Goal: Task Accomplishment & Management: Complete application form

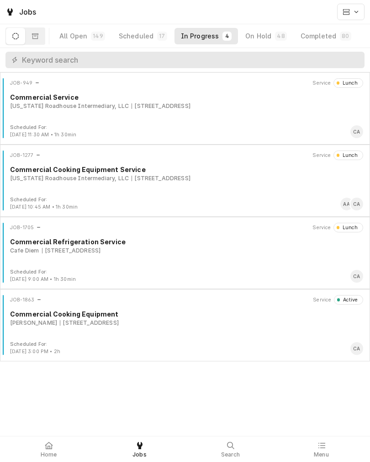
click at [116, 323] on div "1170 Capitol Ave, Omaha, NE 68102" at bounding box center [89, 323] width 59 height 8
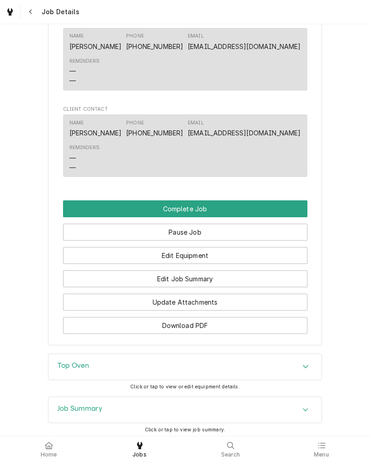
scroll to position [643, 0]
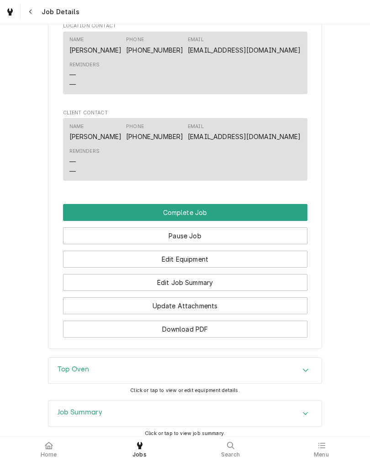
click at [77, 221] on button "Complete Job" at bounding box center [185, 212] width 245 height 17
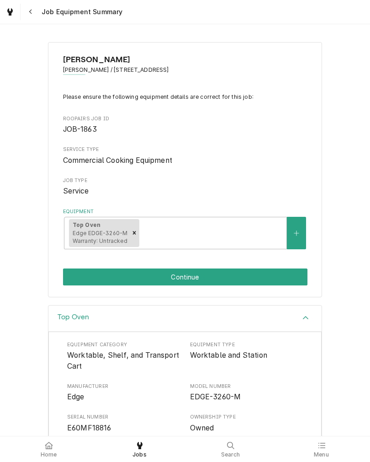
click at [78, 273] on button "Continue" at bounding box center [185, 276] width 245 height 17
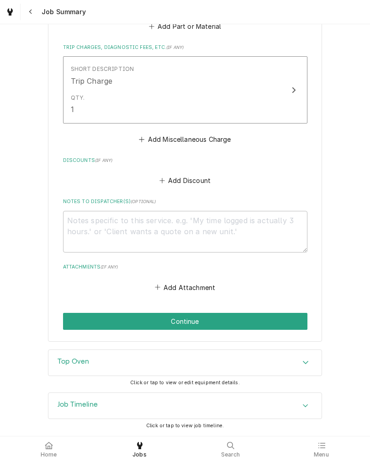
scroll to position [450, 0]
click at [76, 318] on button "Continue" at bounding box center [185, 321] width 245 height 17
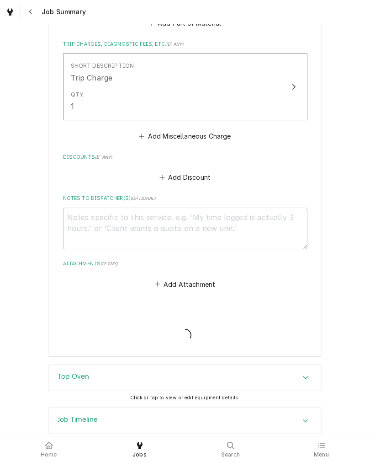
type textarea "x"
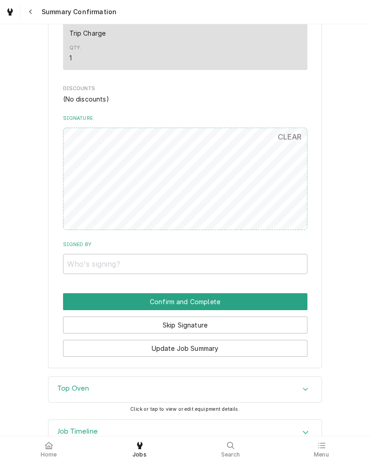
scroll to position [434, 0]
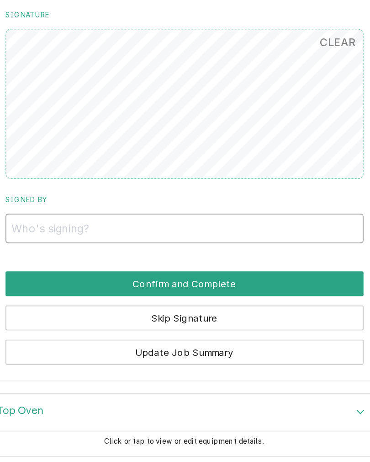
click at [63, 253] on input "Signed By" at bounding box center [185, 263] width 245 height 20
type input "Brian"
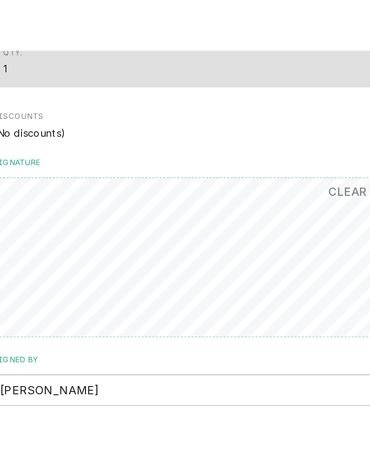
scroll to position [0, 0]
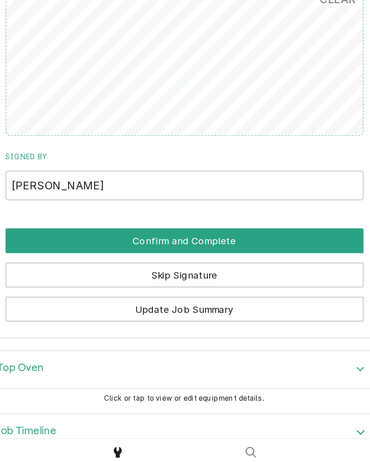
click at [63, 293] on button "Confirm and Complete" at bounding box center [185, 301] width 245 height 17
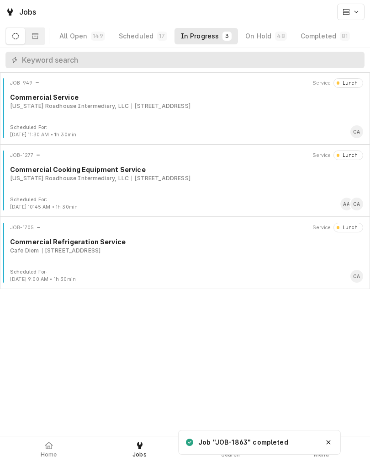
click at [49, 447] on icon at bounding box center [49, 445] width 8 height 7
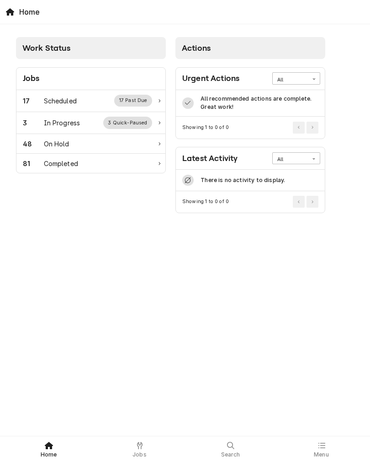
click at [48, 143] on div "On Hold" at bounding box center [57, 144] width 26 height 10
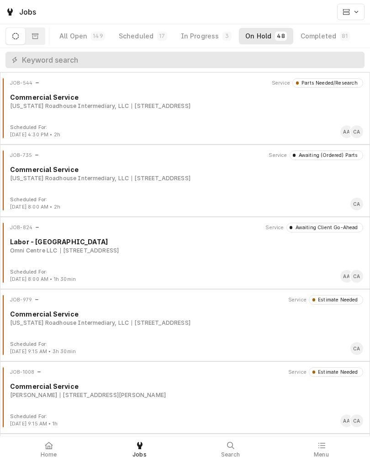
click at [259, 30] on button "On Hold 48" at bounding box center [266, 36] width 54 height 16
click at [319, 35] on div "Completed" at bounding box center [319, 36] width 36 height 9
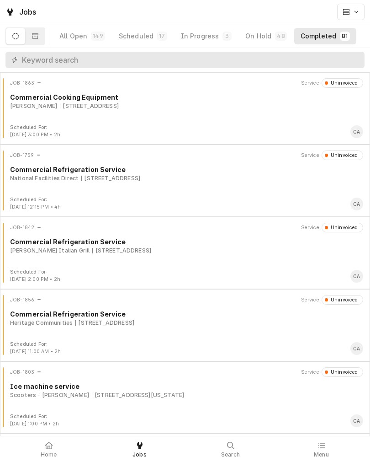
click at [119, 106] on div "[STREET_ADDRESS]" at bounding box center [89, 106] width 59 height 8
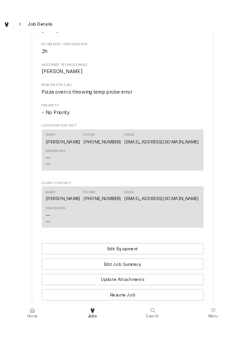
scroll to position [402, 0]
